Goal: Check status: Check status

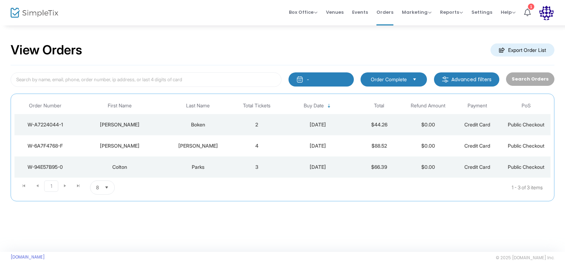
click at [341, 76] on button "-" at bounding box center [321, 79] width 65 height 14
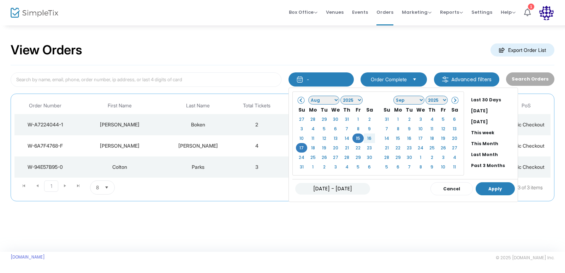
click at [503, 185] on button "Apply" at bounding box center [495, 188] width 39 height 13
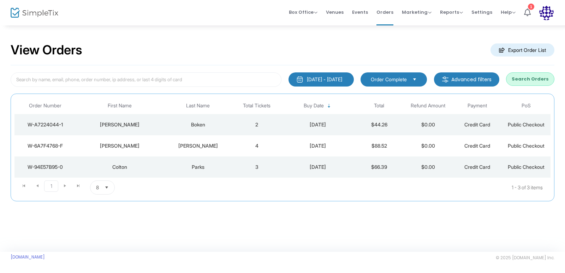
click at [525, 78] on button "Search Orders" at bounding box center [530, 78] width 48 height 13
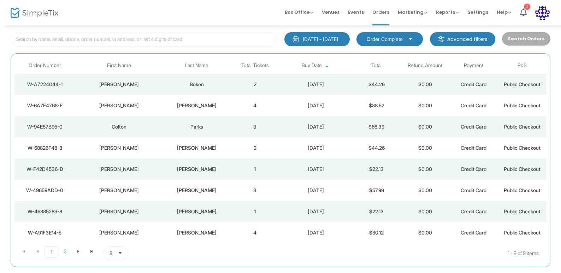
scroll to position [48, 0]
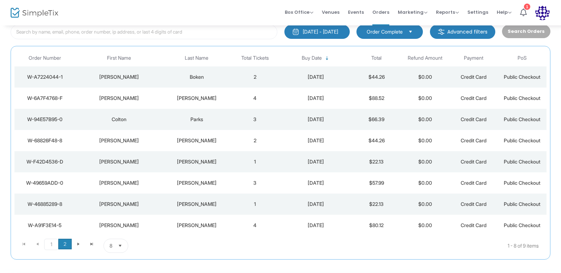
click at [61, 242] on span "2" at bounding box center [64, 244] width 13 height 11
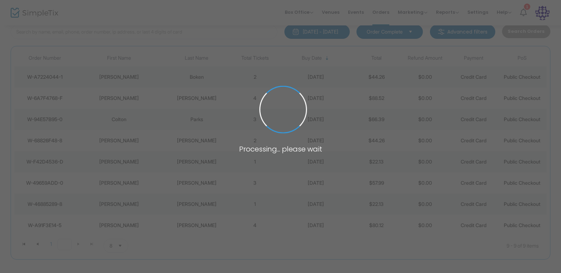
scroll to position [0, 0]
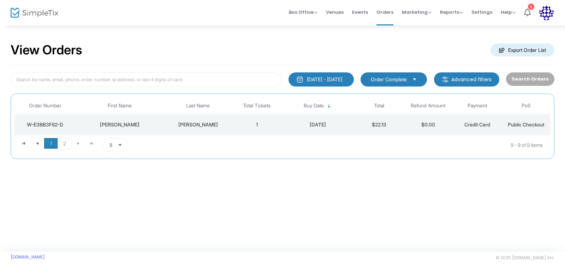
click at [52, 147] on span "1" at bounding box center [50, 143] width 13 height 11
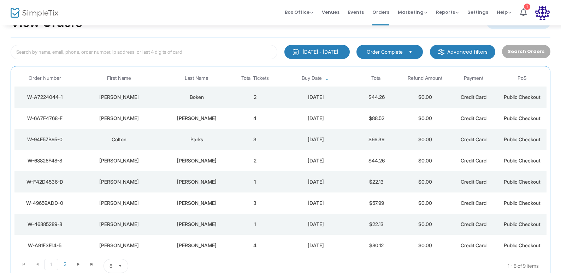
scroll to position [44, 0]
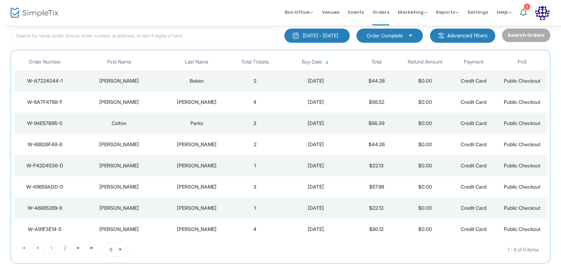
click at [283, 189] on div "[DATE]" at bounding box center [315, 186] width 69 height 7
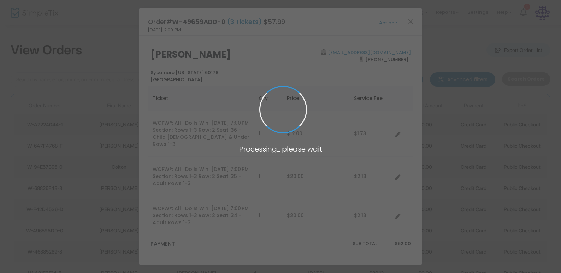
scroll to position [0, 0]
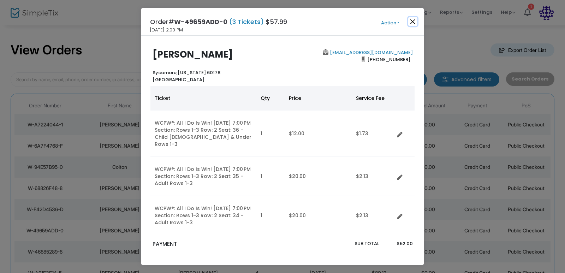
click at [413, 23] on button "Close" at bounding box center [412, 21] width 9 height 9
